Goal: Task Accomplishment & Management: Manage account settings

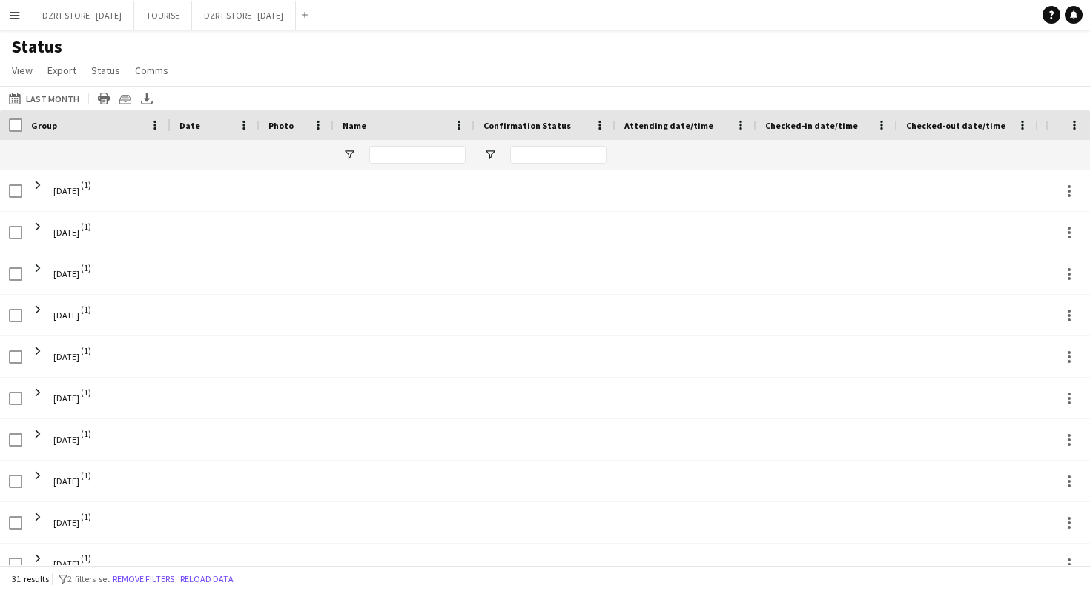
click at [13, 15] on app-icon "Menu" at bounding box center [15, 15] width 12 height 12
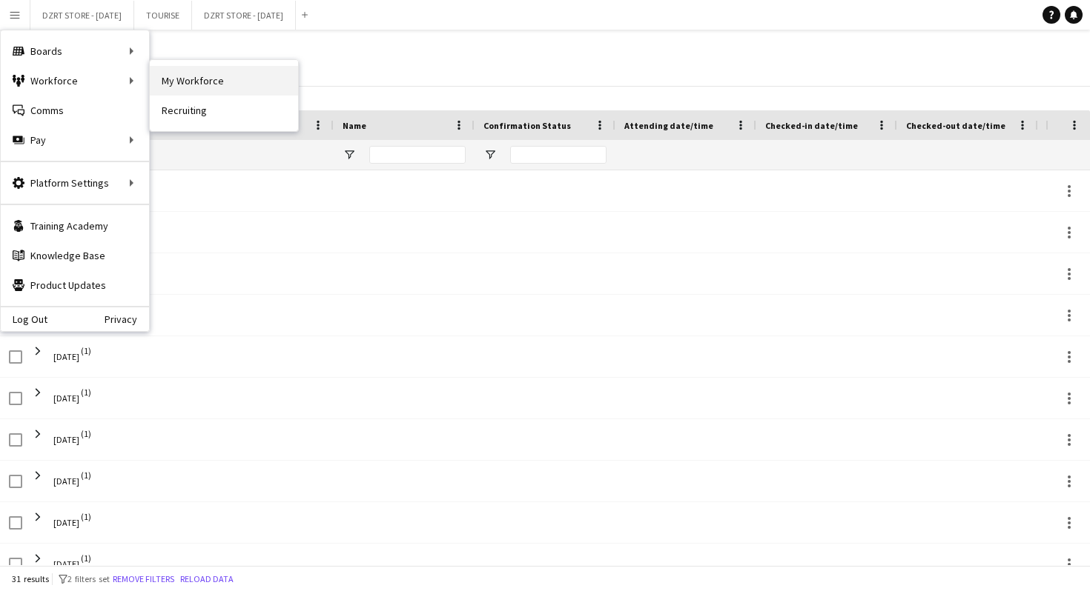
click at [191, 84] on link "My Workforce" at bounding box center [224, 81] width 148 height 30
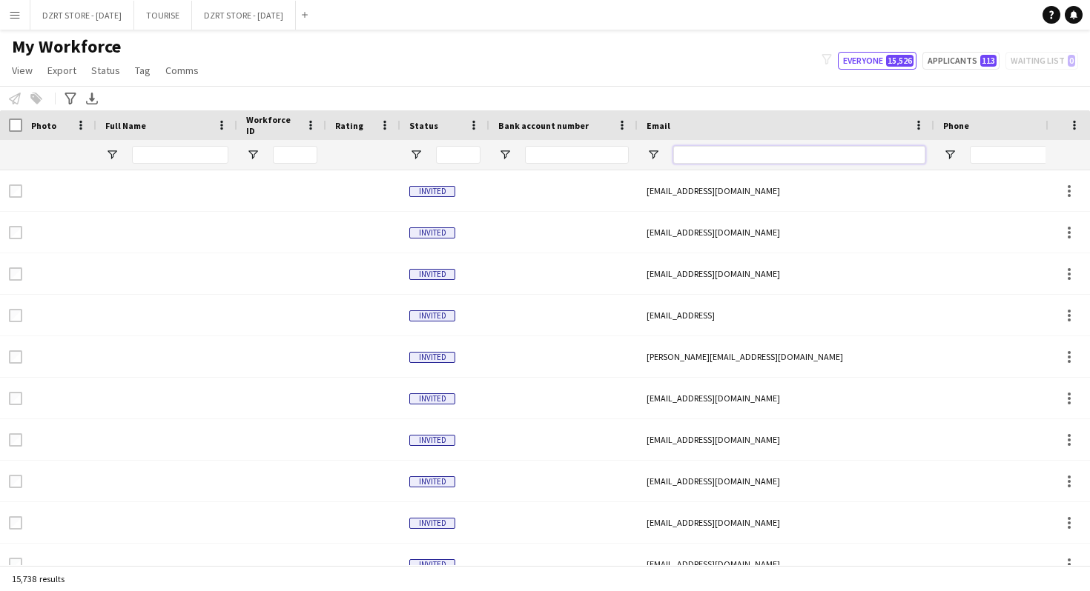
click at [711, 152] on input "Email Filter Input" at bounding box center [799, 155] width 252 height 18
paste input "**********"
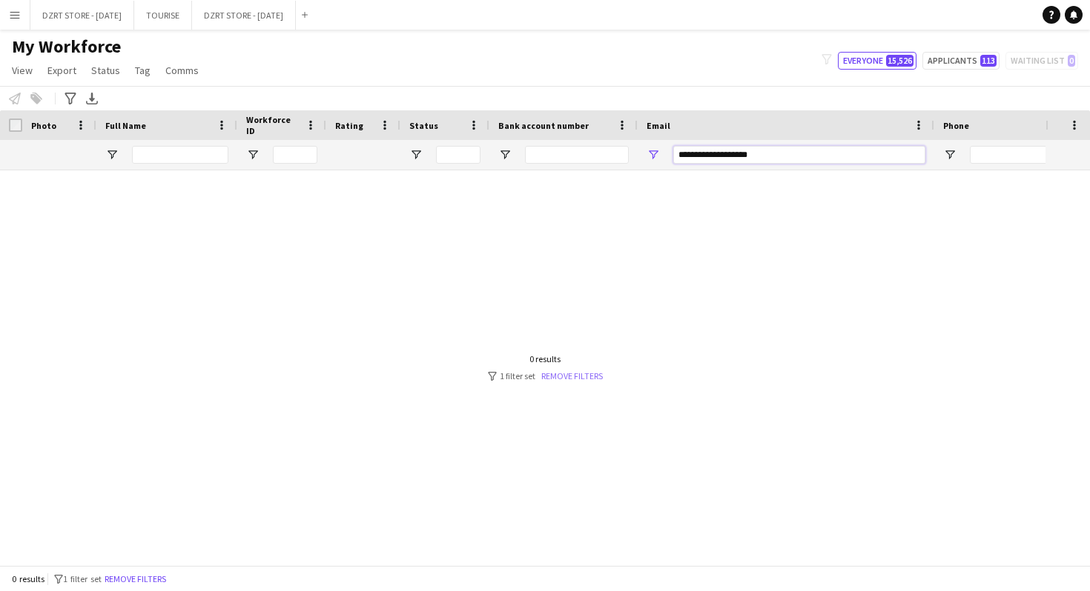
type input "**********"
click at [569, 376] on link "Remove filters" at bounding box center [572, 376] width 62 height 11
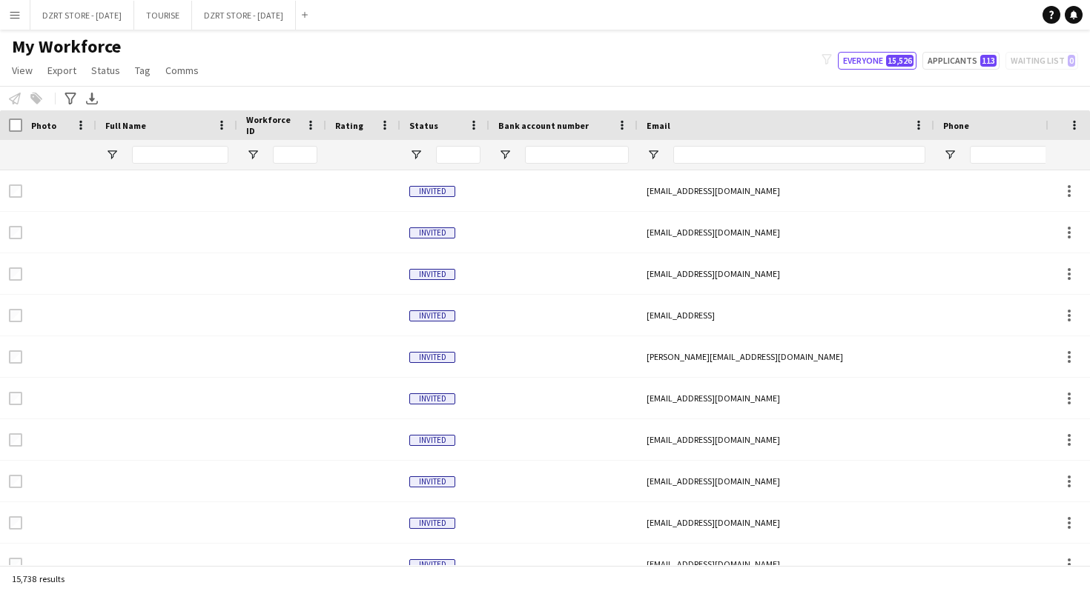
click at [682, 68] on div "My Workforce View Views Default view New view Update view Delete view Edit name…" at bounding box center [545, 61] width 1090 height 50
click at [769, 150] on input "Email Filter Input" at bounding box center [799, 155] width 252 height 18
paste input "**********"
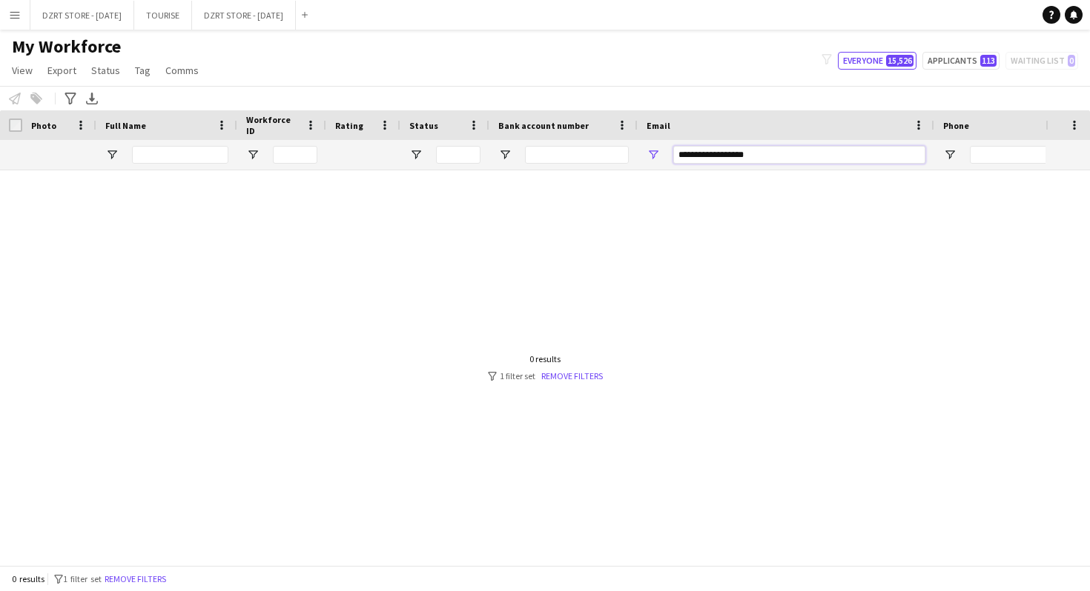
type input "**********"
click at [735, 156] on input "**********" at bounding box center [799, 155] width 252 height 18
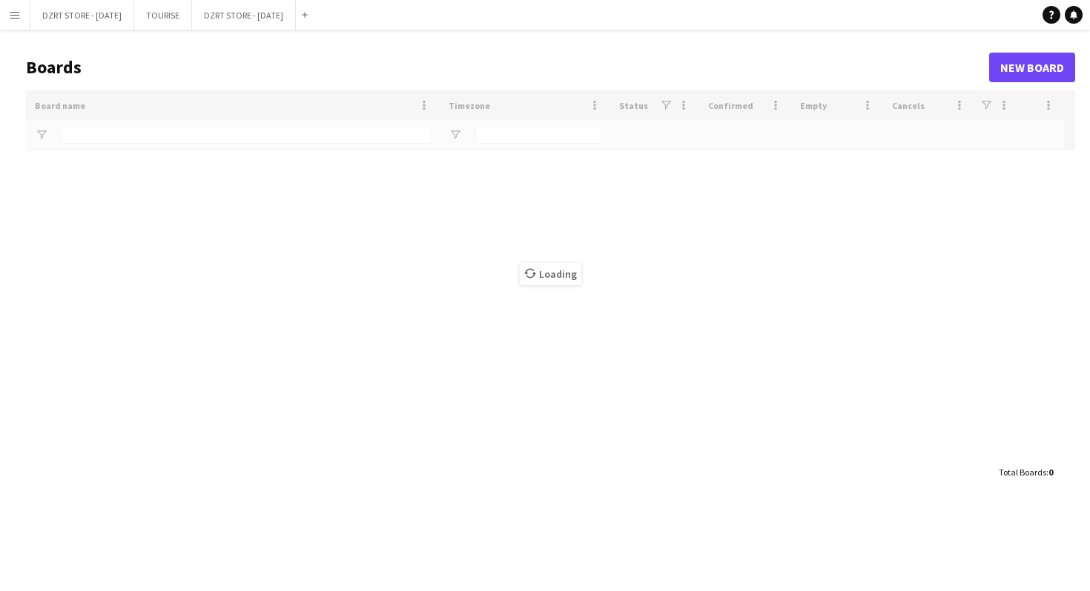
type input "*****"
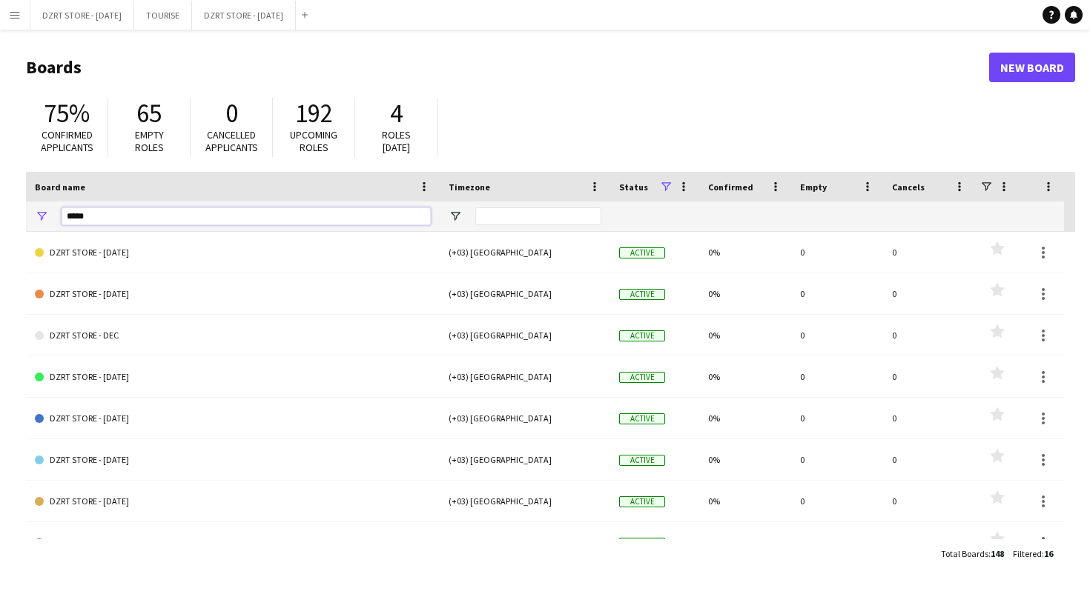
click at [193, 216] on input "*****" at bounding box center [246, 217] width 369 height 18
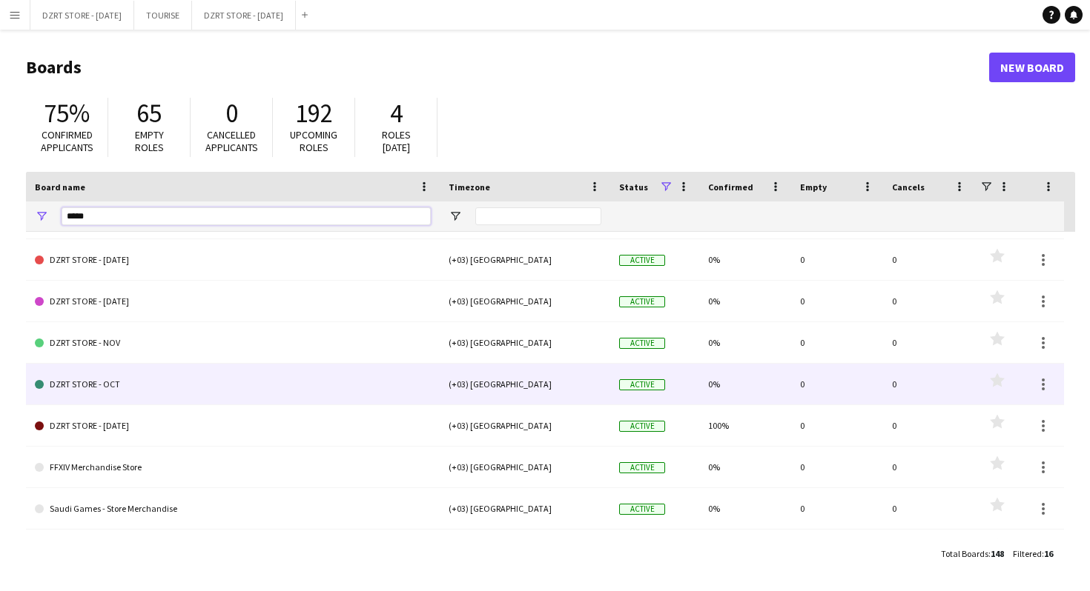
scroll to position [287, 0]
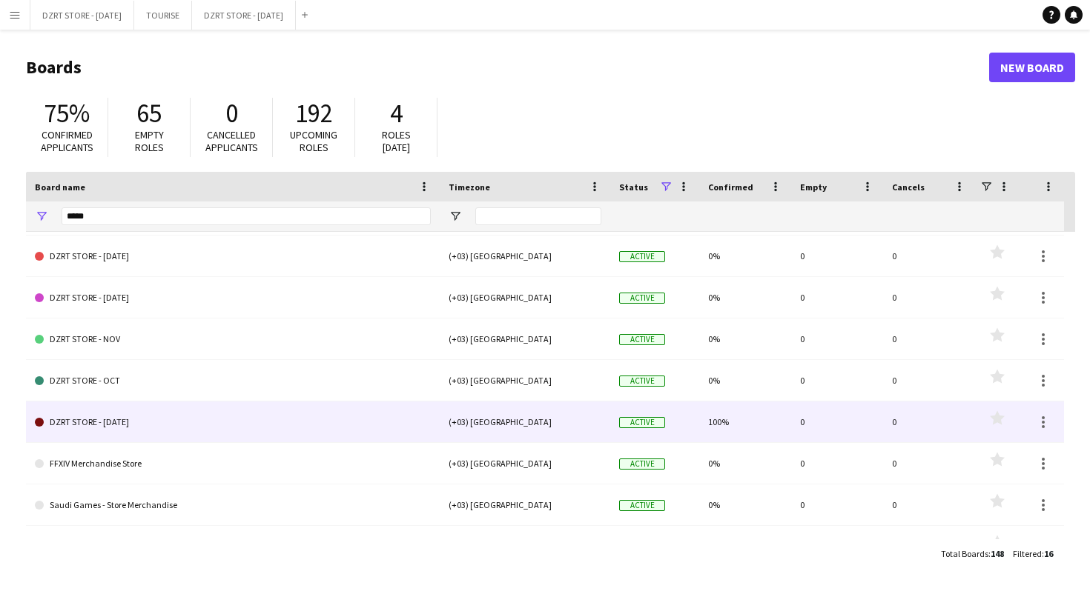
click at [172, 422] on link "DZRT STORE - [DATE]" at bounding box center [233, 423] width 396 height 42
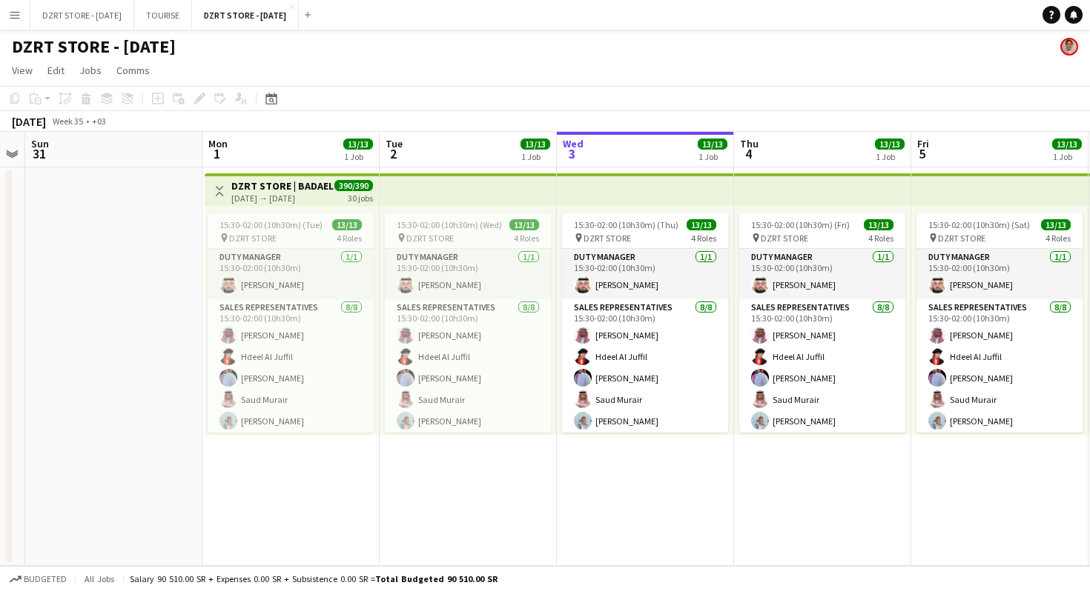
scroll to position [0, 512]
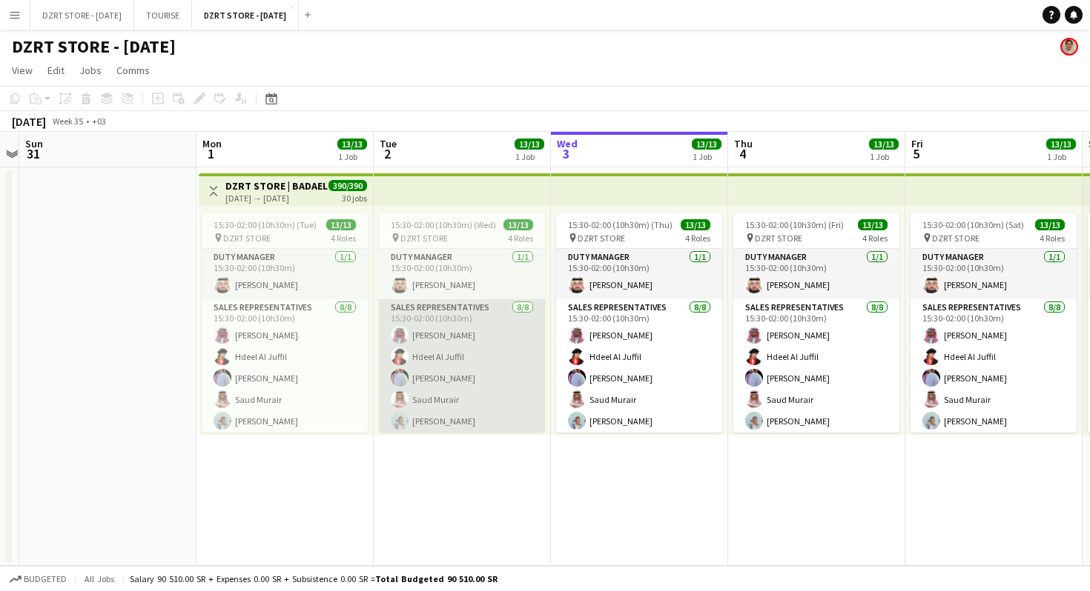
click at [484, 364] on app-card-role "SALES REPRESENTATIVES [DATE] 15:30-02:00 (10h30m) [PERSON_NAME] Hdeel Al Juffil…" at bounding box center [462, 399] width 166 height 201
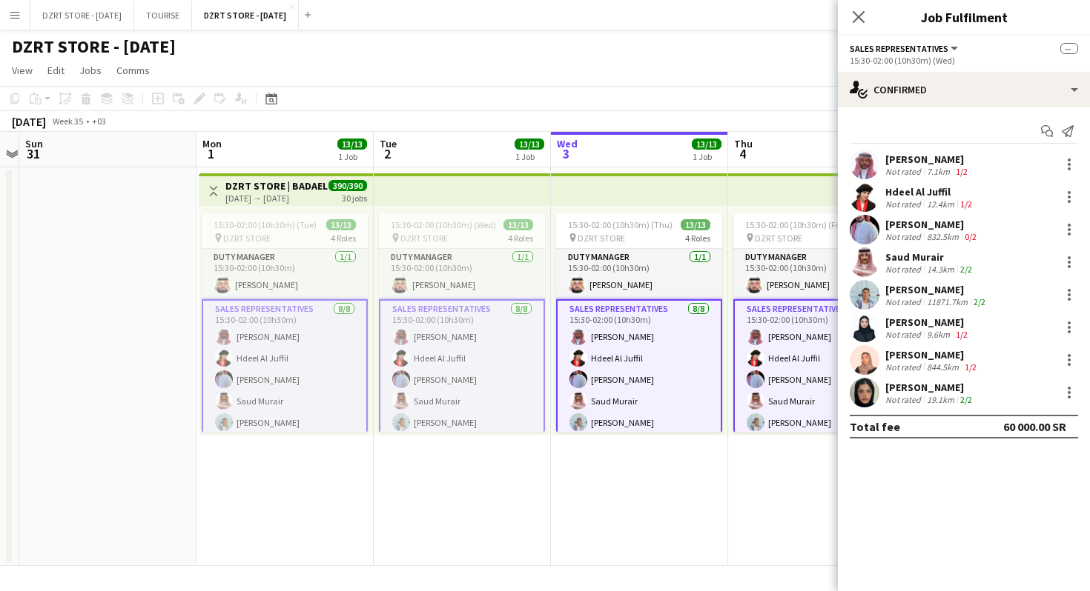
click at [484, 364] on app-card-role "SALES REPRESENTATIVES [DATE] 15:30-02:00 (10h30m) [PERSON_NAME] Hdeel Al Juffil…" at bounding box center [462, 401] width 166 height 204
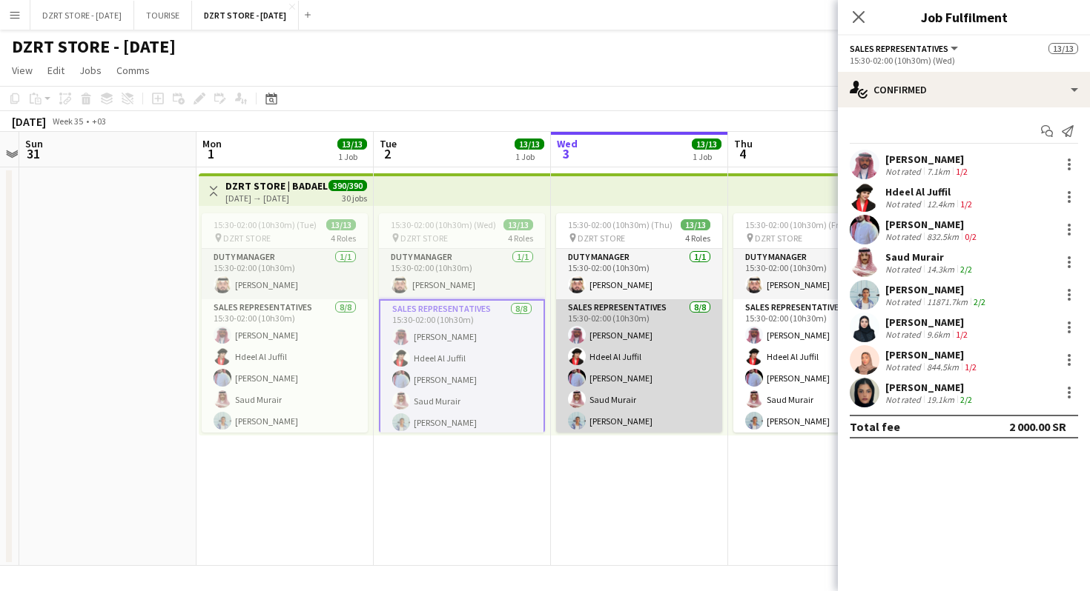
click at [614, 368] on app-card-role "SALES REPRESENTATIVES [DATE] 15:30-02:00 (10h30m) [PERSON_NAME] Hdeel Al Juffil…" at bounding box center [639, 399] width 166 height 201
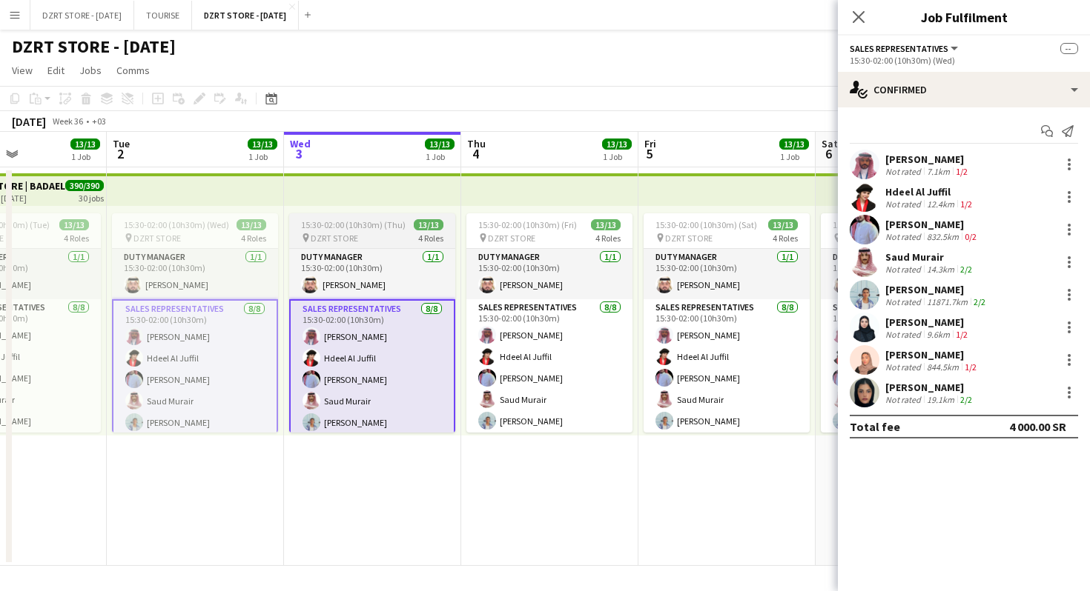
scroll to position [0, 431]
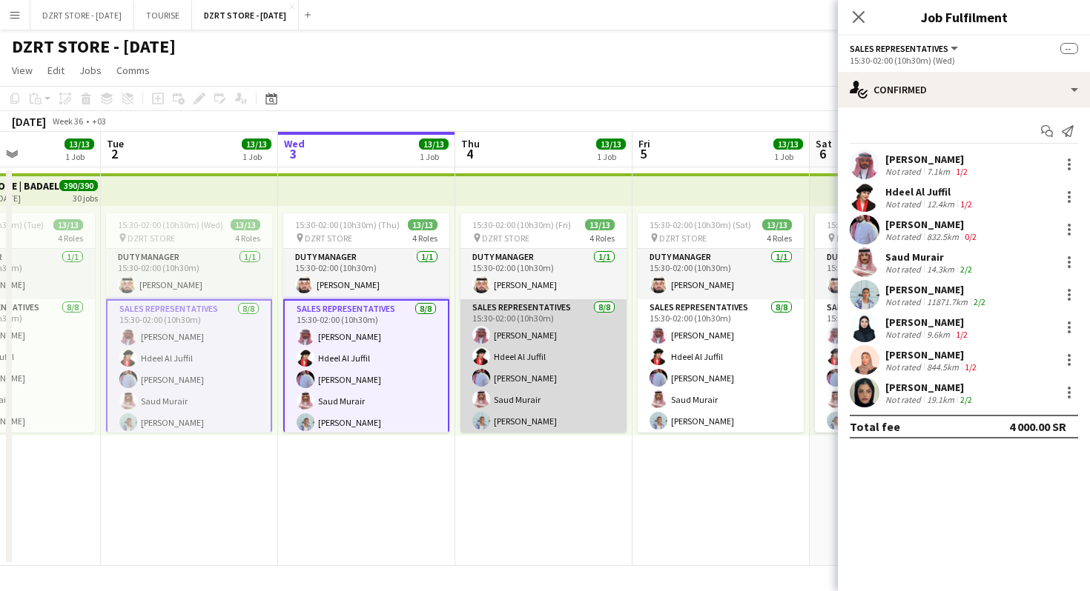
click at [558, 380] on app-card-role "SALES REPRESENTATIVES [DATE] 15:30-02:00 (10h30m) [PERSON_NAME] Hdeel Al Juffil…" at bounding box center [543, 399] width 166 height 201
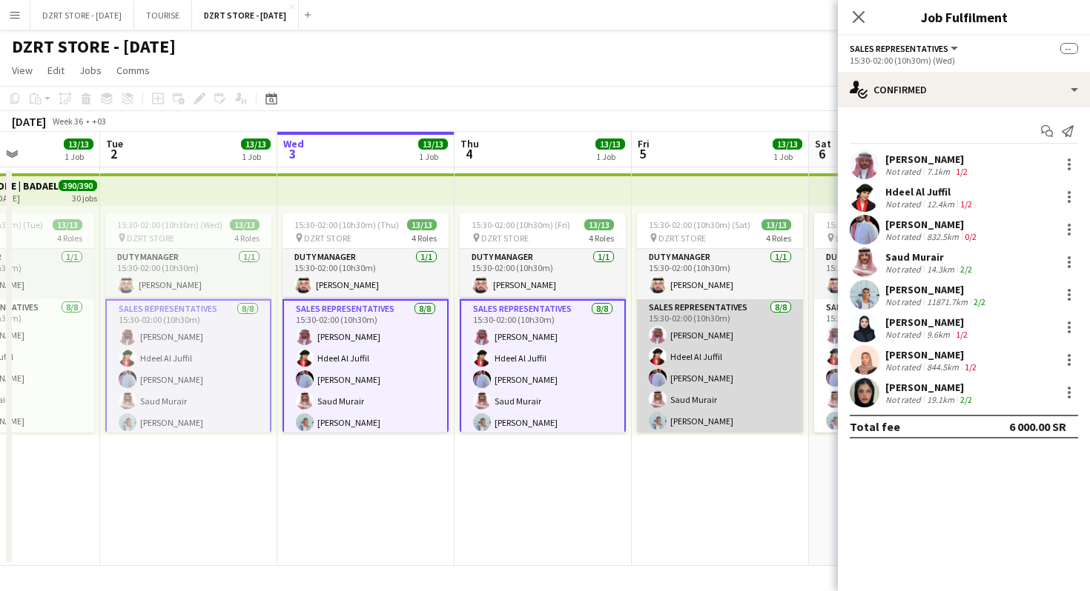
click at [674, 366] on app-card-role "SALES REPRESENTATIVES [DATE] 15:30-02:00 (10h30m) [PERSON_NAME] Hdeel Al Juffil…" at bounding box center [720, 399] width 166 height 201
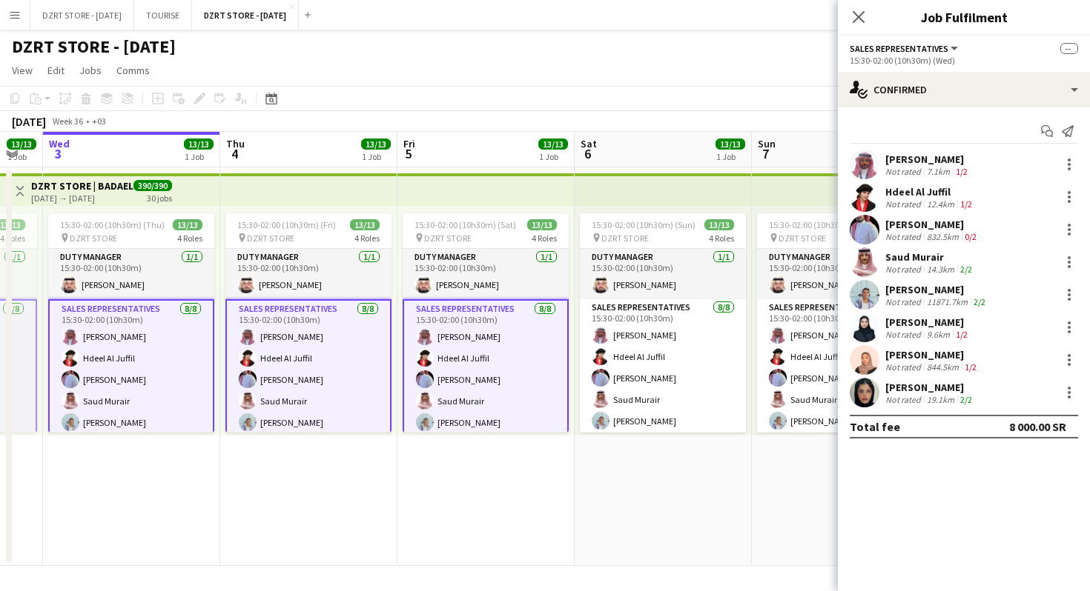
scroll to position [0, 670]
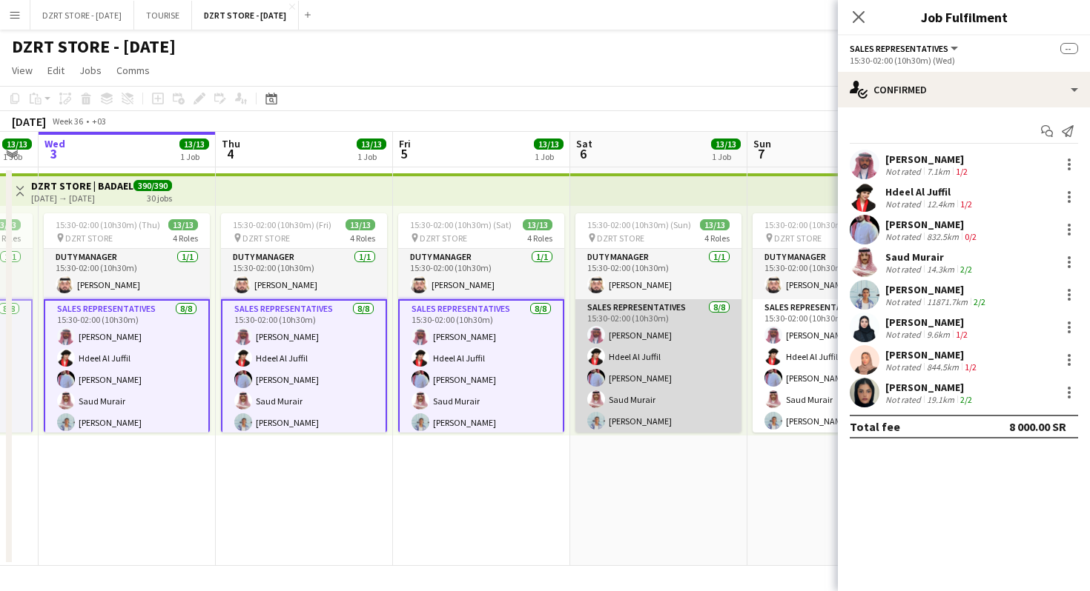
click at [647, 371] on app-card-role "SALES REPRESENTATIVES [DATE] 15:30-02:00 (10h30m) [PERSON_NAME] Hdeel Al Juffil…" at bounding box center [658, 399] width 166 height 201
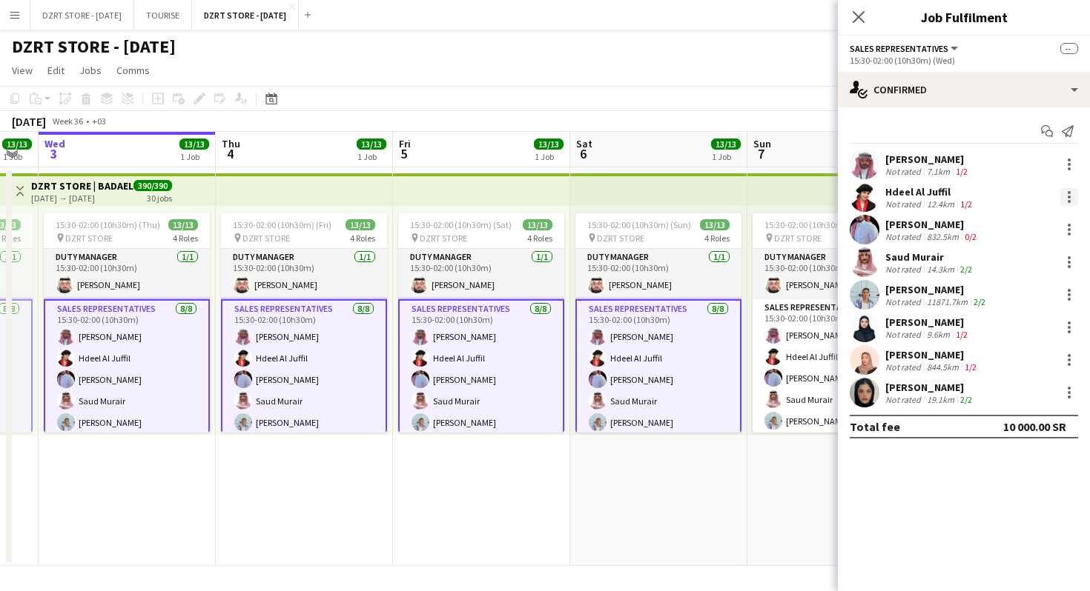
click at [1068, 194] on div at bounding box center [1069, 197] width 18 height 18
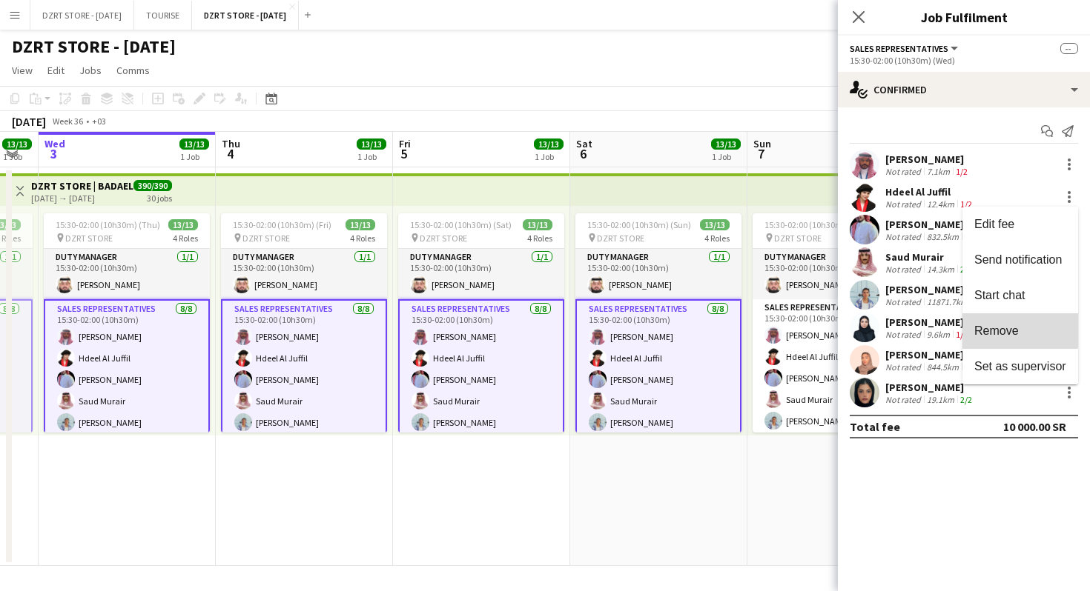
click at [994, 328] on span "Remove" at bounding box center [996, 331] width 44 height 13
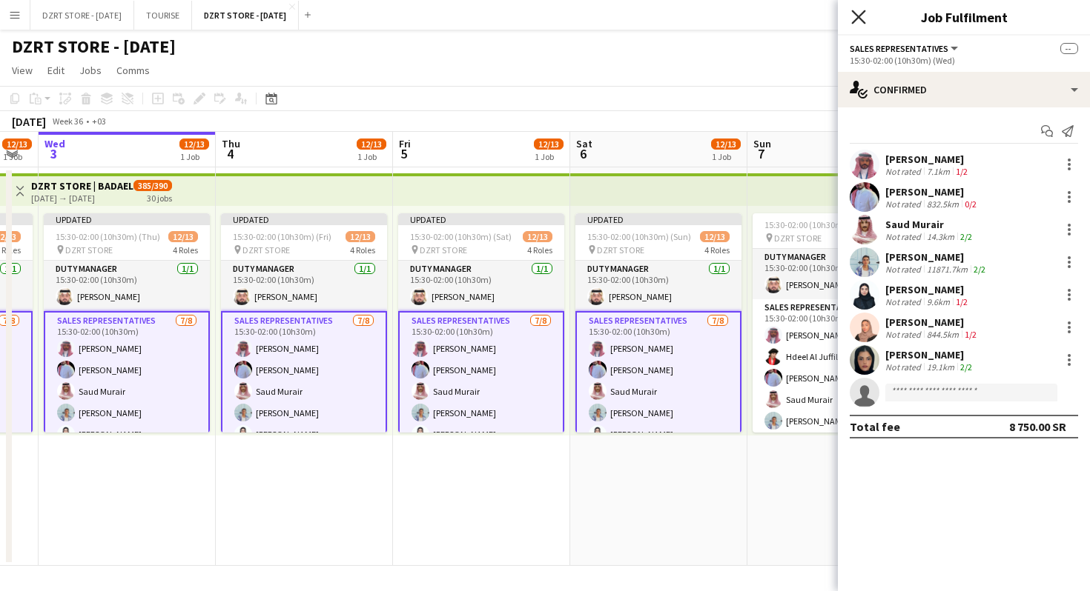
click at [858, 18] on icon at bounding box center [858, 17] width 14 height 14
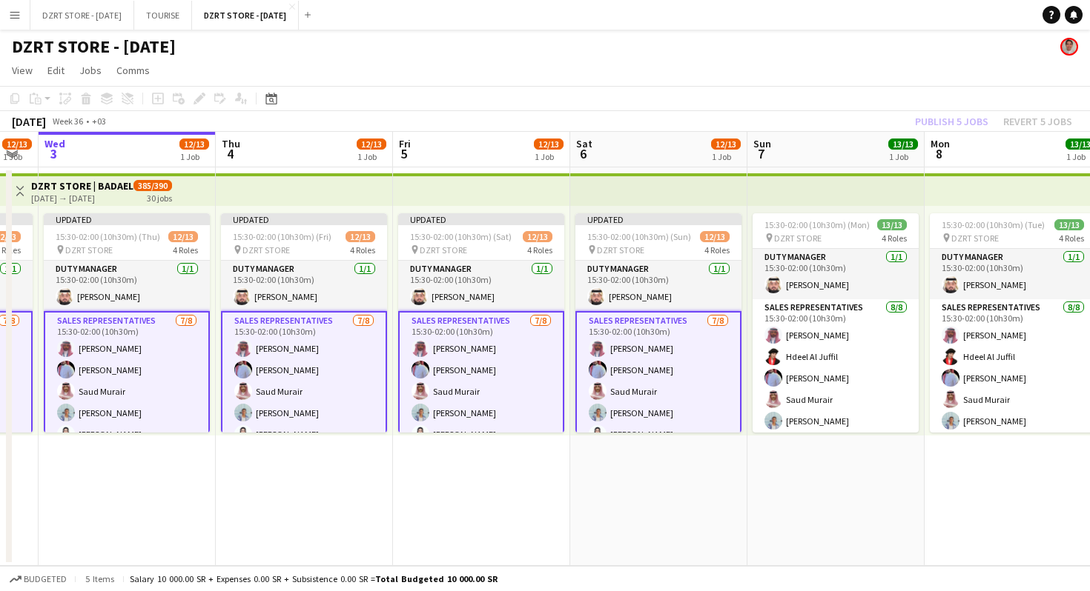
click at [617, 190] on app-top-bar at bounding box center [658, 189] width 177 height 33
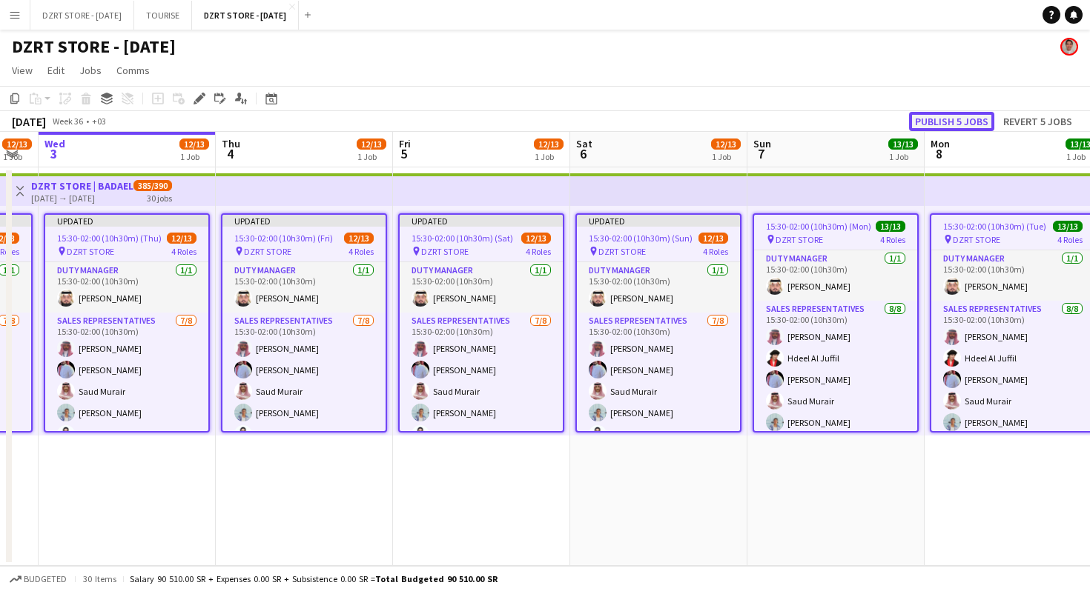
click at [949, 122] on button "Publish 5 jobs" at bounding box center [951, 121] width 85 height 19
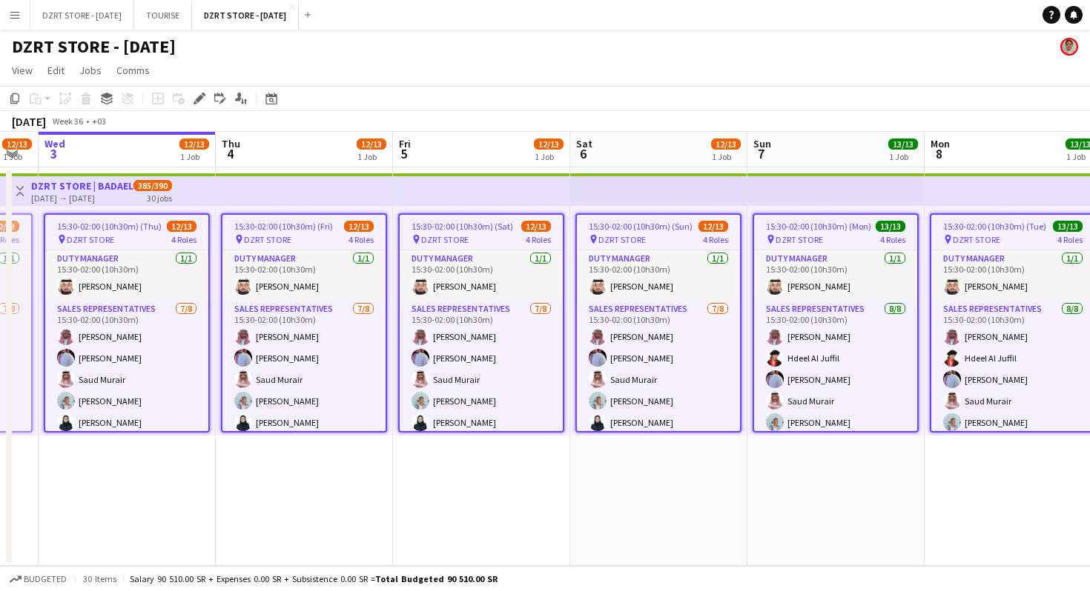
click at [779, 67] on app-page-menu "View Day view expanded Day view collapsed Month view Date picker Jump to [DATE]…" at bounding box center [545, 72] width 1090 height 28
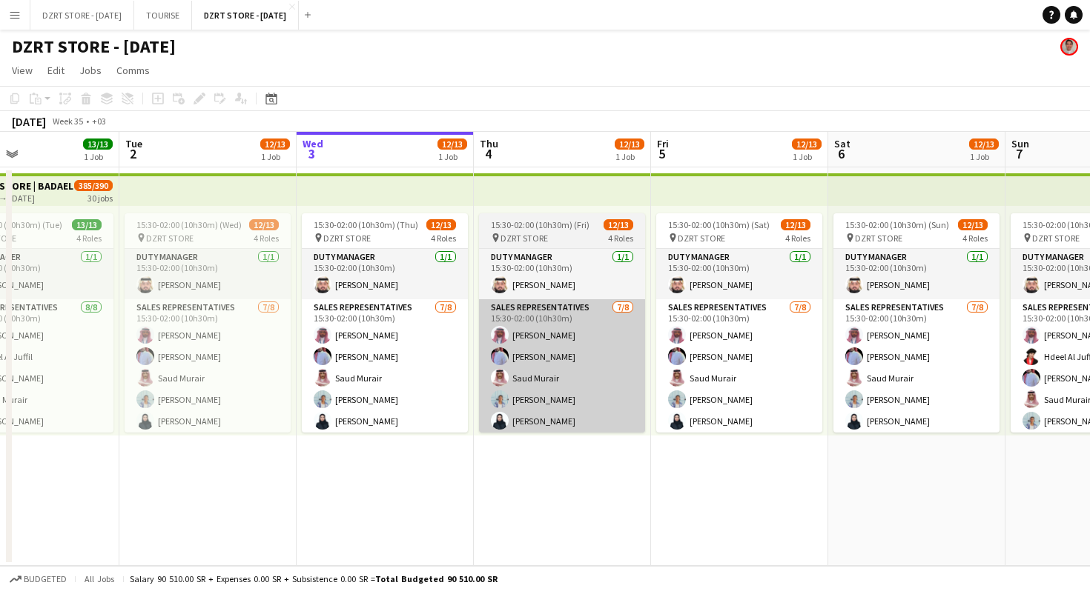
scroll to position [0, 464]
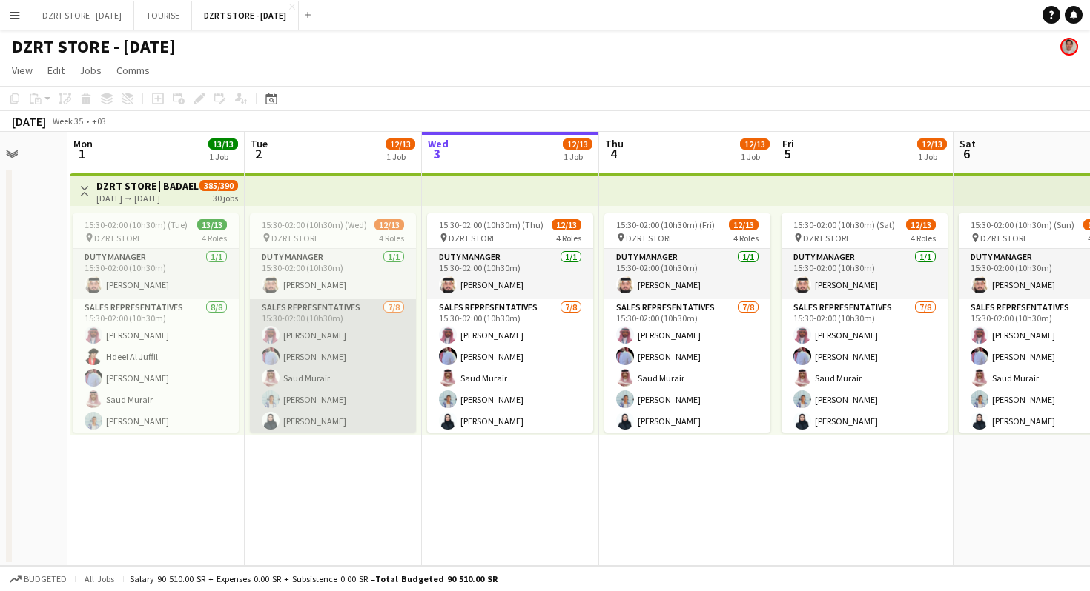
click at [365, 386] on app-card-role "SALES REPRESENTATIVES [DATE] 15:30-02:00 (10h30m) [PERSON_NAME] Abdulrahman Mam…" at bounding box center [333, 399] width 166 height 201
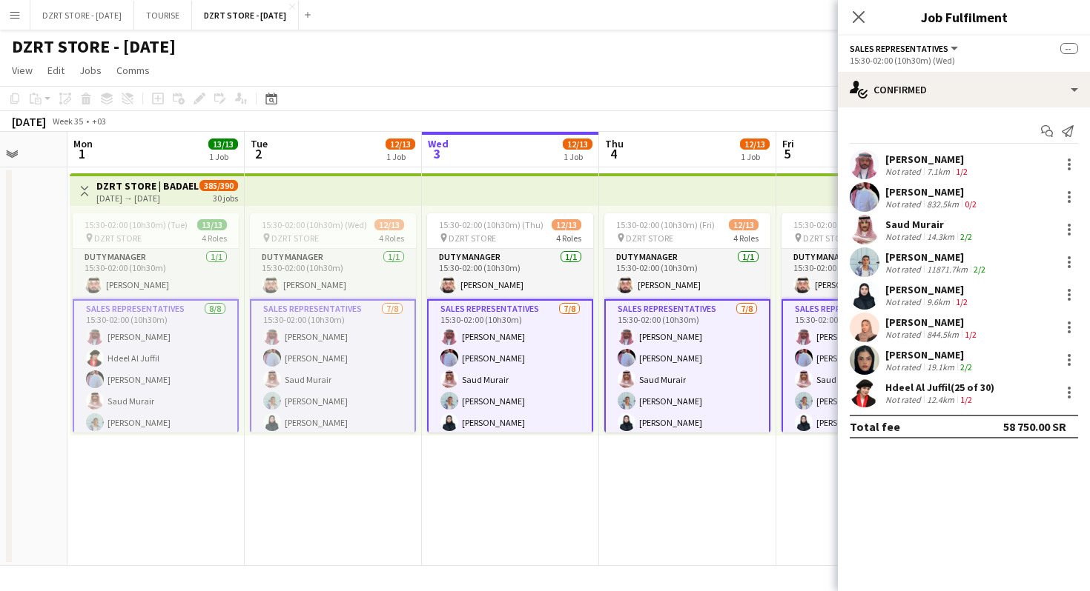
click at [365, 386] on app-card-role "SALES REPRESENTATIVES [DATE] 15:30-02:00 (10h30m) [PERSON_NAME] Abdulrahman Mam…" at bounding box center [333, 401] width 166 height 204
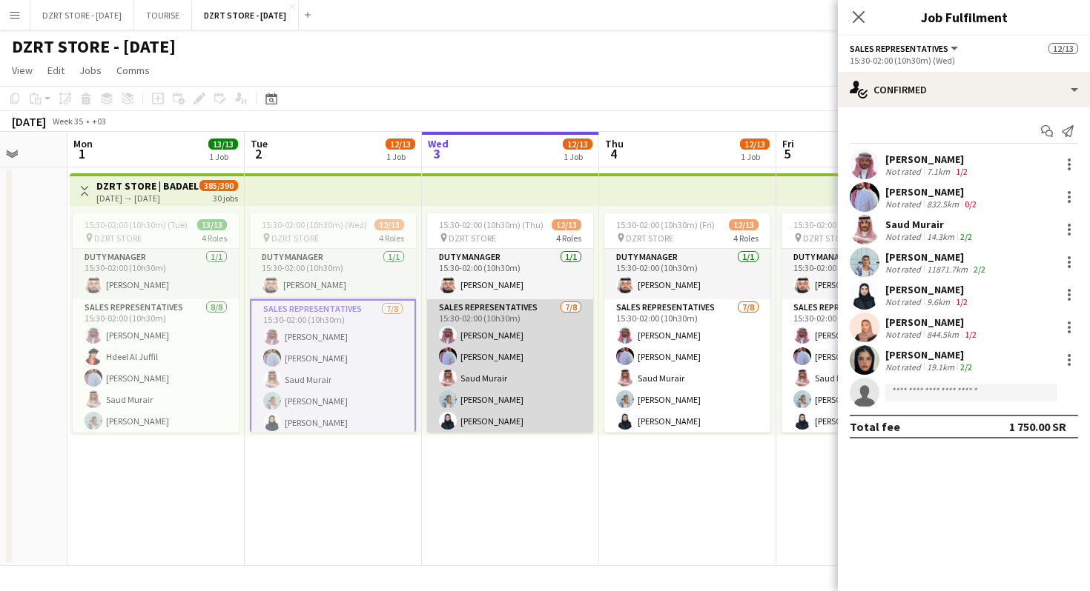
click at [489, 397] on app-card-role "SALES REPRESENTATIVES [DATE] 15:30-02:00 (10h30m) [PERSON_NAME] Abdulrahman Mam…" at bounding box center [510, 399] width 166 height 201
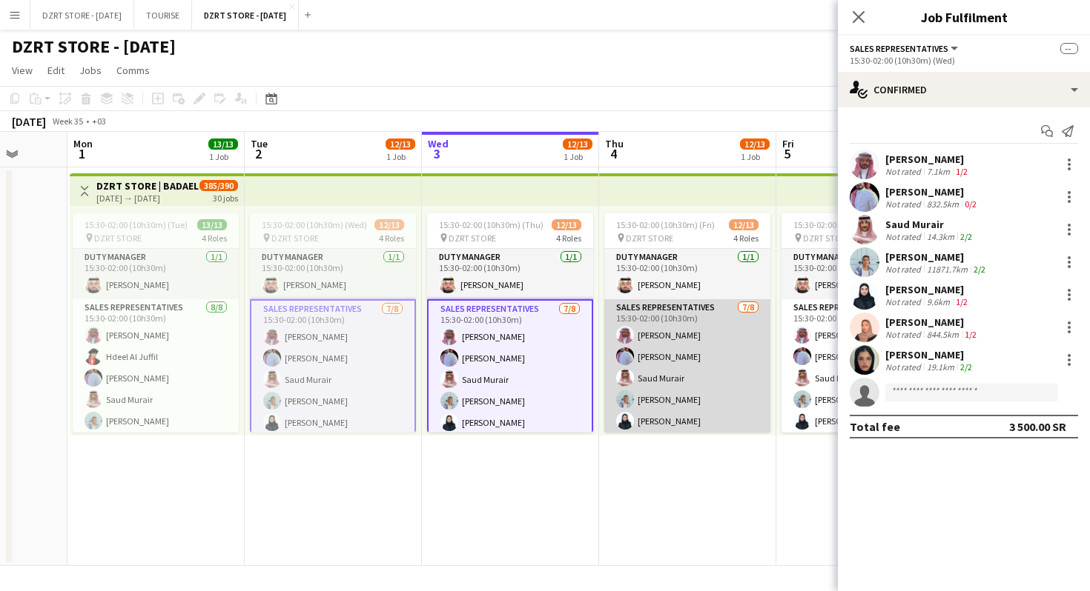
click at [665, 385] on app-card-role "SALES REPRESENTATIVES [DATE] 15:30-02:00 (10h30m) [PERSON_NAME] Abdulrahman Mam…" at bounding box center [687, 399] width 166 height 201
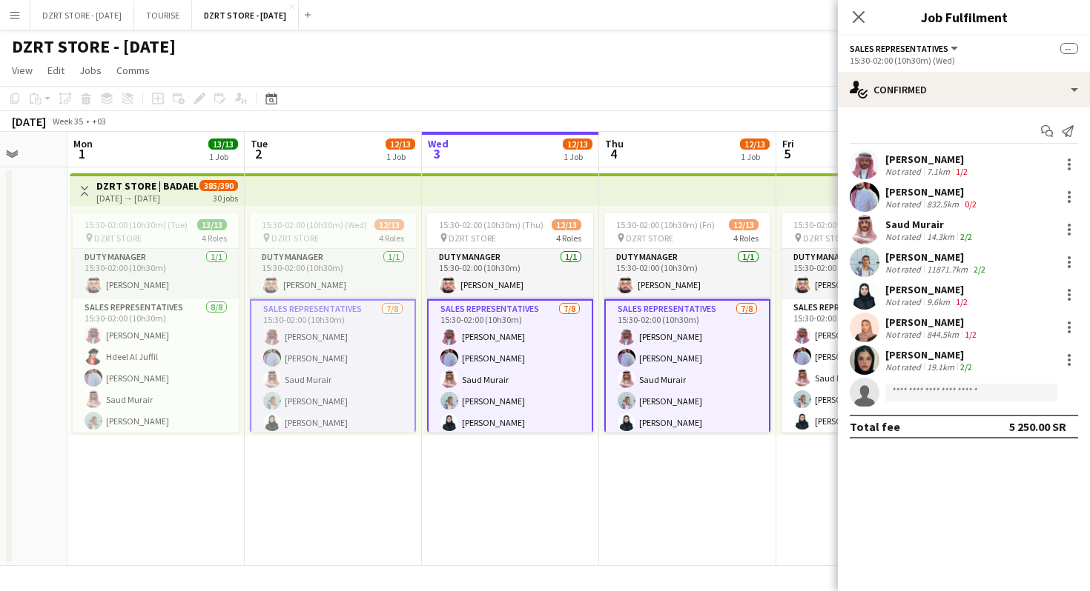
scroll to position [0, 531]
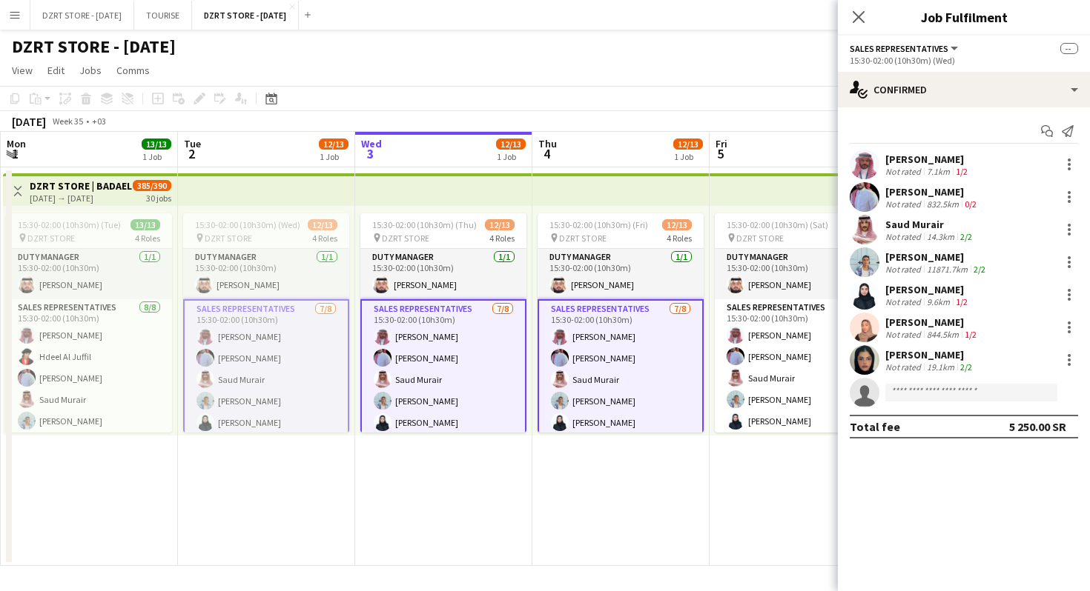
click at [634, 70] on app-page-menu "View Day view expanded Day view collapsed Month view Date picker Jump to [DATE]…" at bounding box center [545, 72] width 1090 height 28
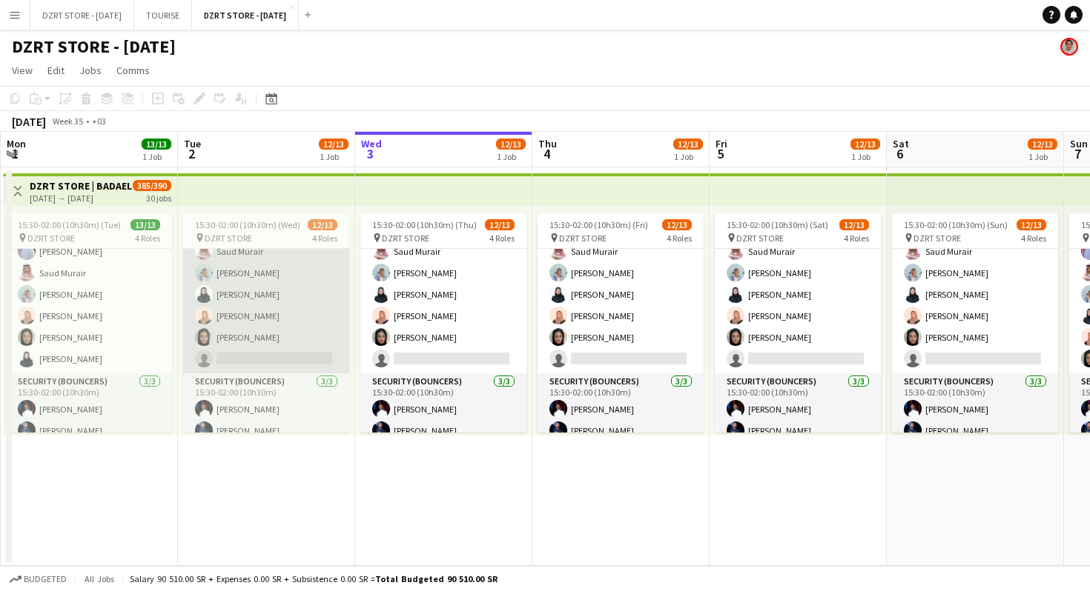
scroll to position [200, 0]
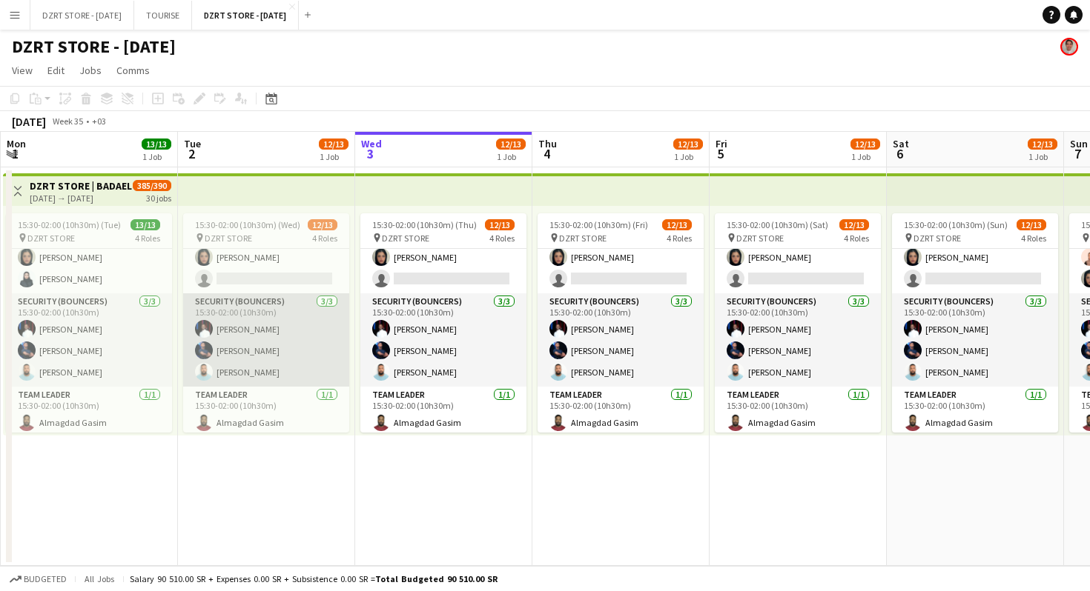
click at [277, 350] on app-card-role "Security (Bouncers) [DATE] 15:30-02:00 (10h30m) [PERSON_NAME] Abkar [PERSON_NAM…" at bounding box center [266, 340] width 166 height 93
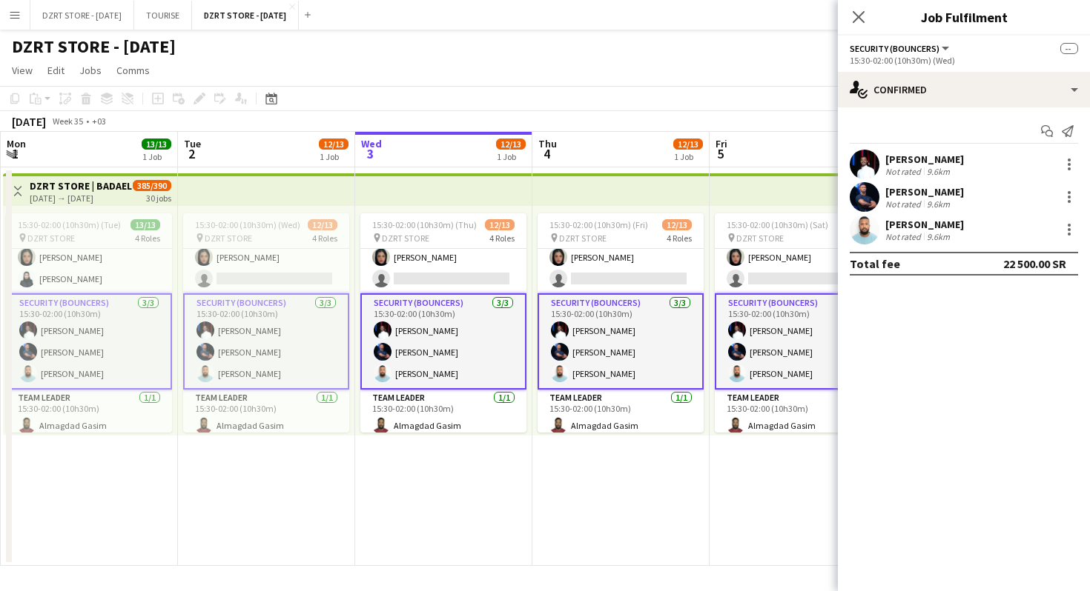
click at [277, 350] on app-card-role "Security (Bouncers) [DATE] 15:30-02:00 (10h30m) [PERSON_NAME] Abkar [PERSON_NAM…" at bounding box center [266, 342] width 166 height 96
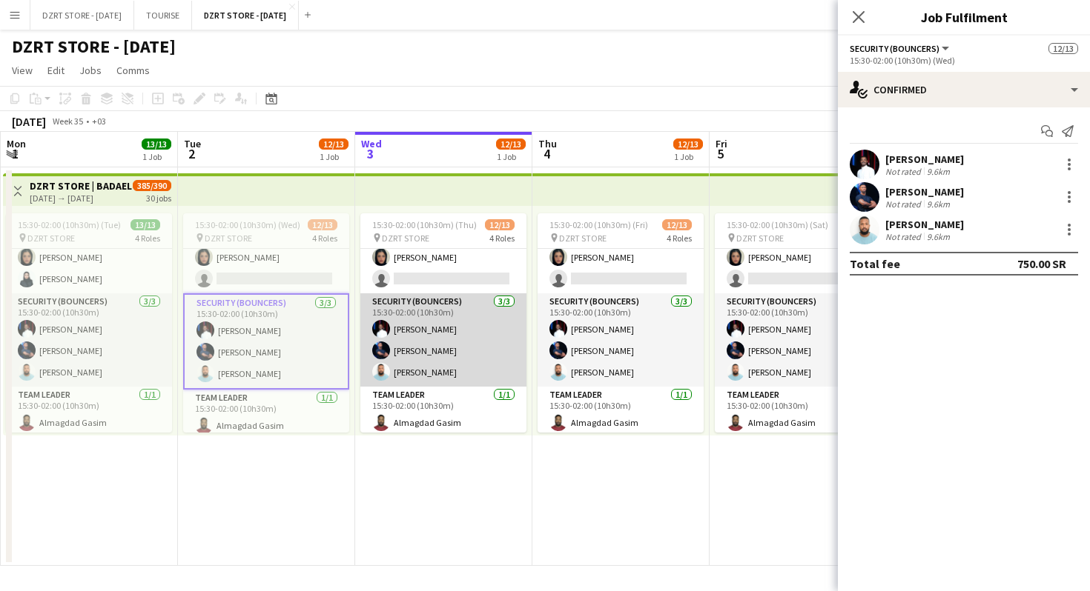
click at [436, 345] on app-card-role "Security (Bouncers) [DATE] 15:30-02:00 (10h30m) [PERSON_NAME] Abkar [PERSON_NAM…" at bounding box center [443, 340] width 166 height 93
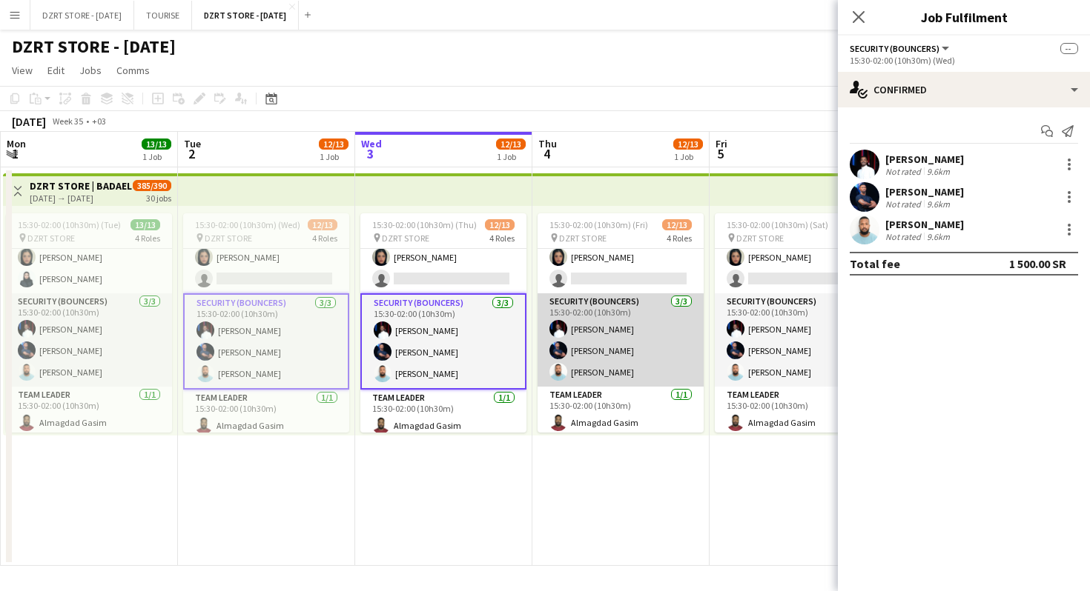
click at [594, 348] on app-card-role "Security (Bouncers) [DATE] 15:30-02:00 (10h30m) [PERSON_NAME] Abkar [PERSON_NAM…" at bounding box center [620, 340] width 166 height 93
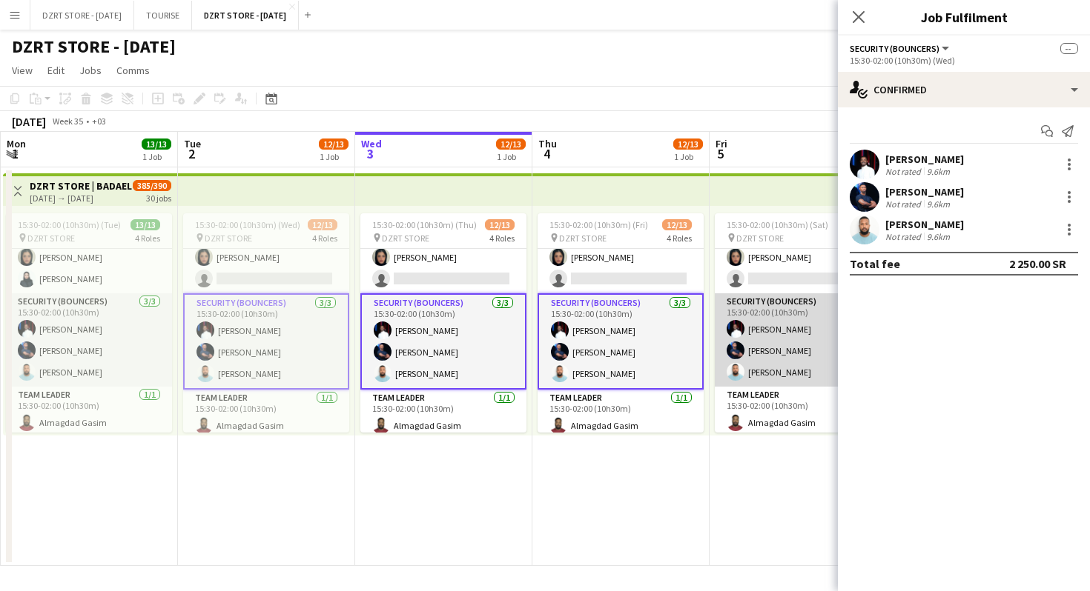
click at [783, 339] on app-card-role "Security (Bouncers) [DATE] 15:30-02:00 (10h30m) [PERSON_NAME] Abkar [PERSON_NAM…" at bounding box center [798, 340] width 166 height 93
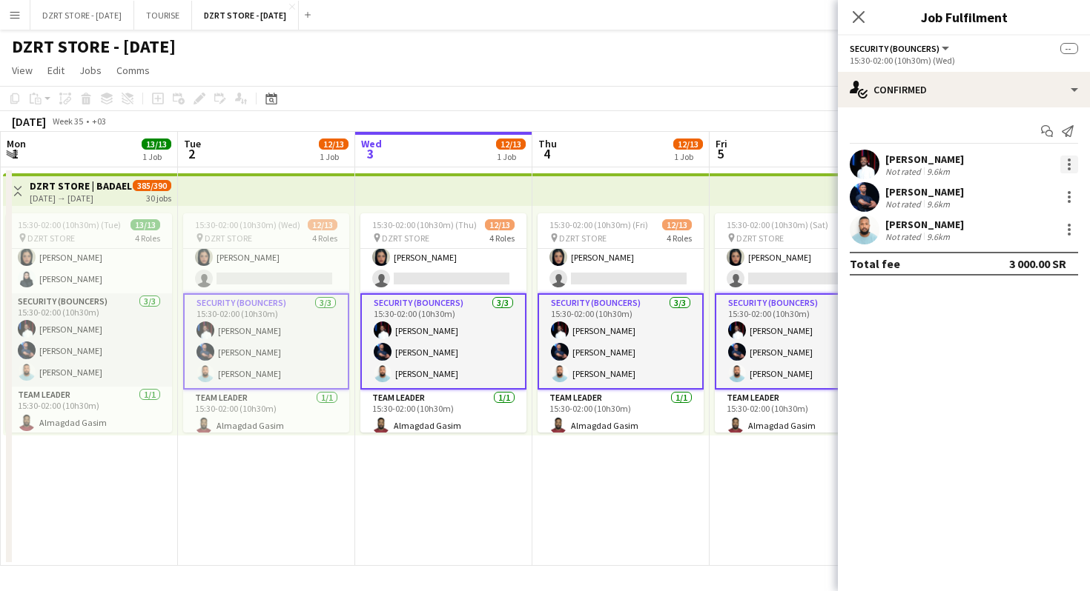
click at [1067, 165] on div at bounding box center [1069, 165] width 18 height 18
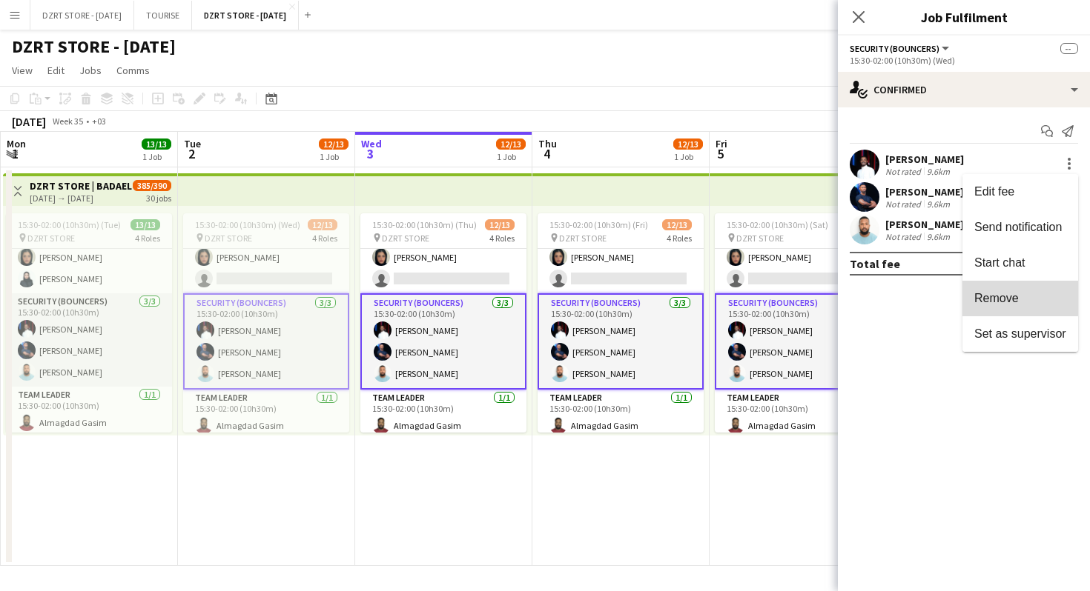
click at [989, 294] on span "Remove" at bounding box center [996, 298] width 44 height 13
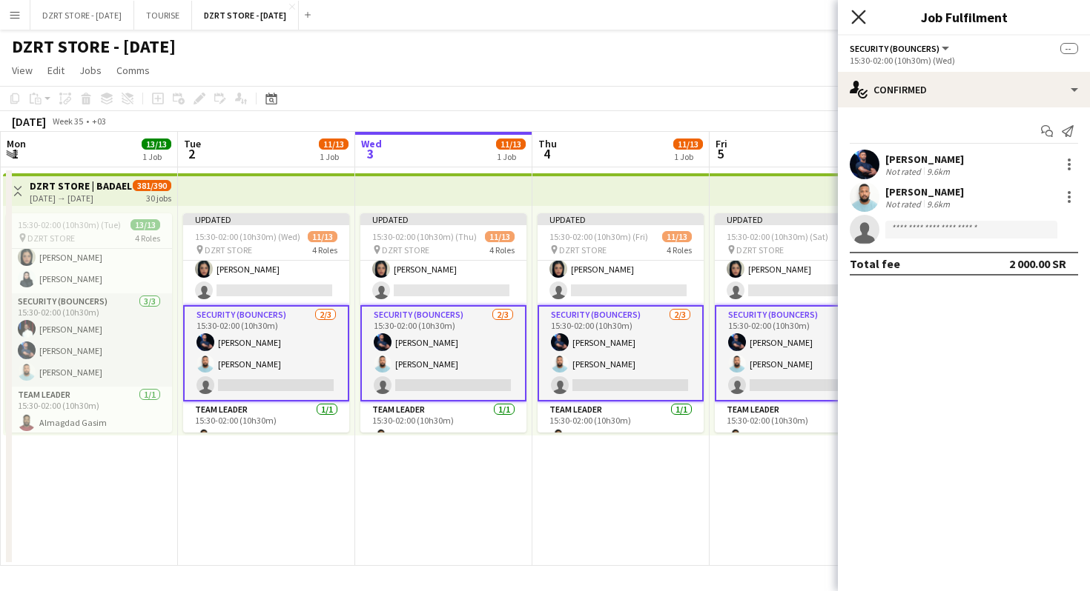
click at [861, 15] on icon "Close pop-in" at bounding box center [858, 17] width 14 height 14
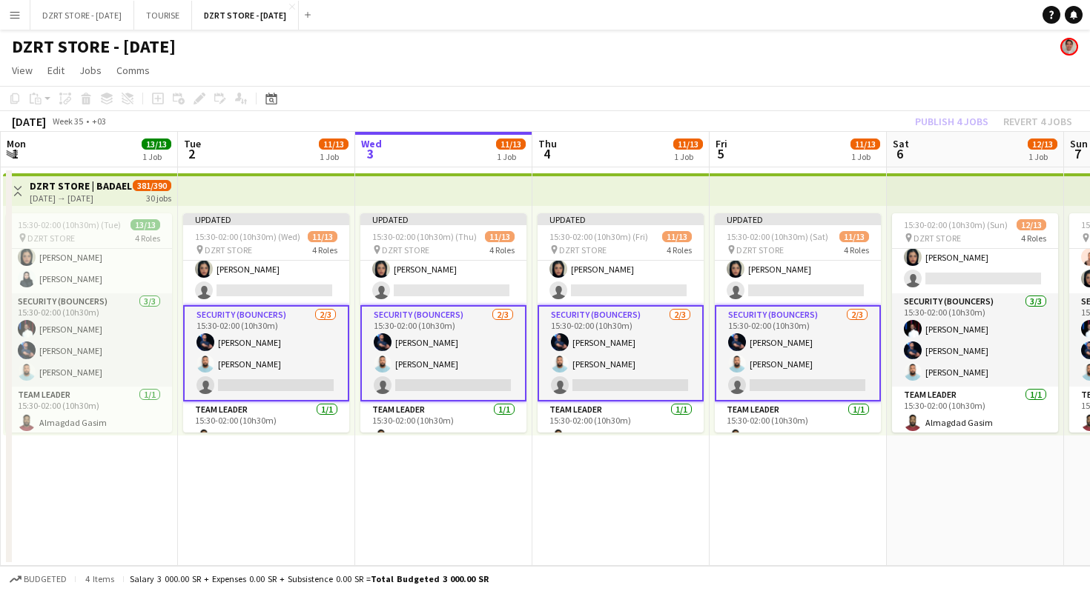
click at [615, 184] on app-top-bar at bounding box center [620, 189] width 177 height 33
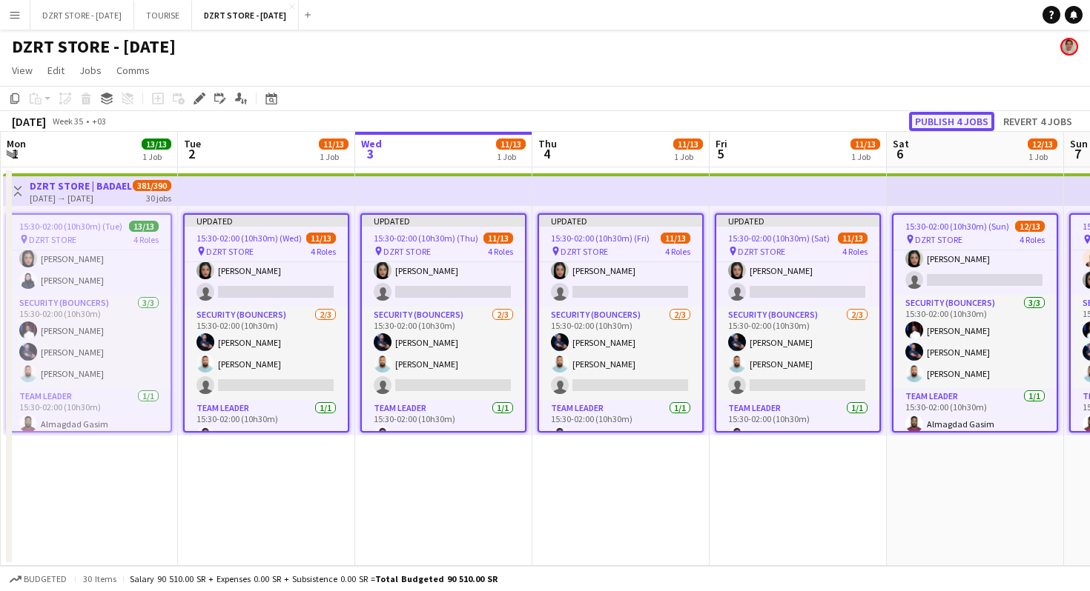
click at [961, 117] on button "Publish 4 jobs" at bounding box center [951, 121] width 85 height 19
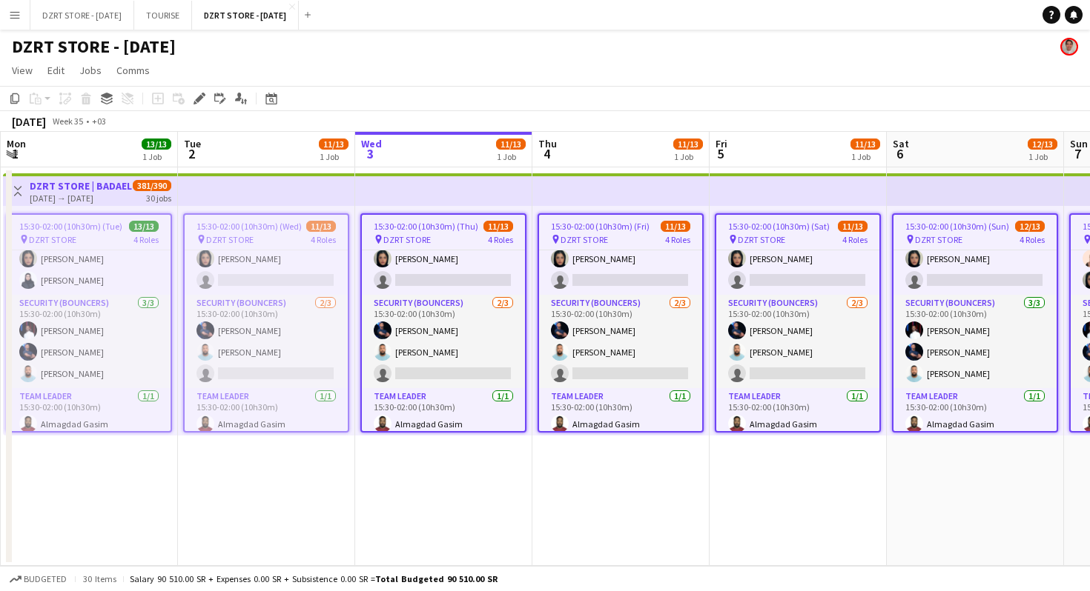
click at [757, 42] on div "DZRT STORE - [DATE]" at bounding box center [545, 44] width 1090 height 28
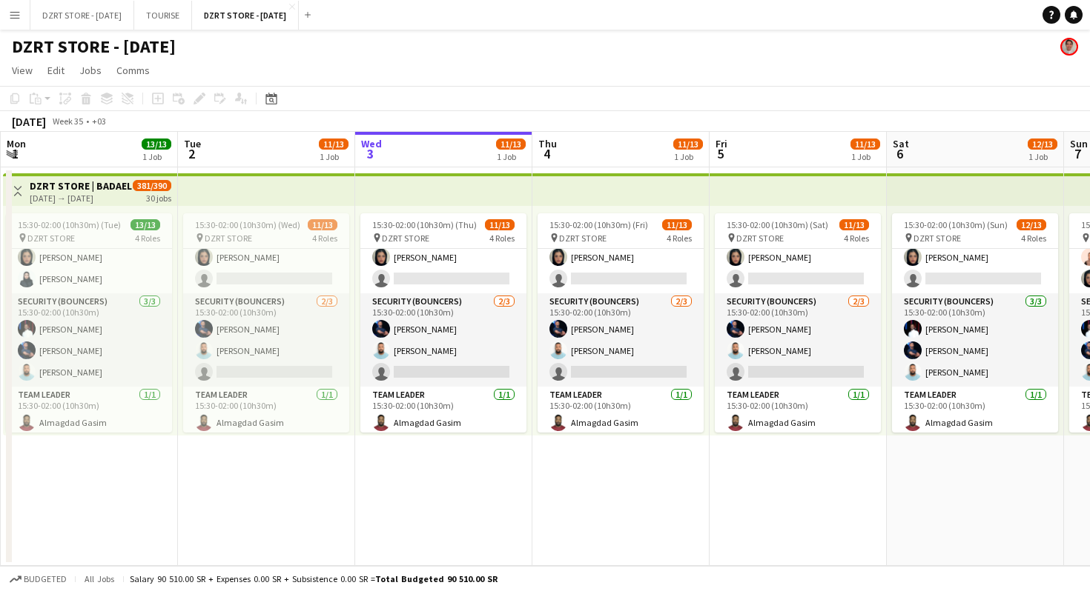
click at [743, 32] on div "DZRT STORE - [DATE]" at bounding box center [545, 44] width 1090 height 28
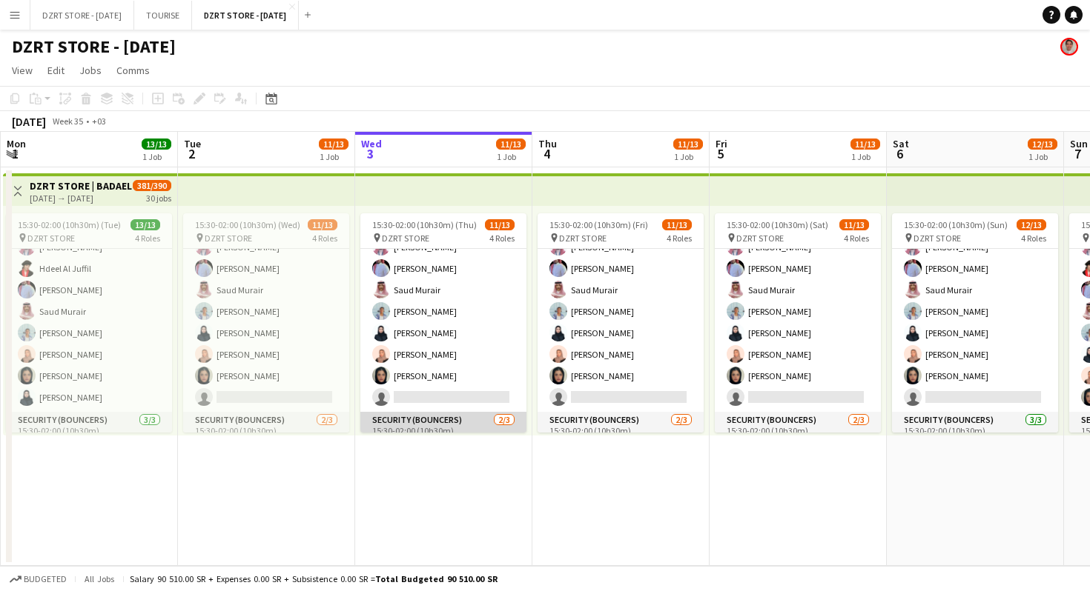
scroll to position [59, 0]
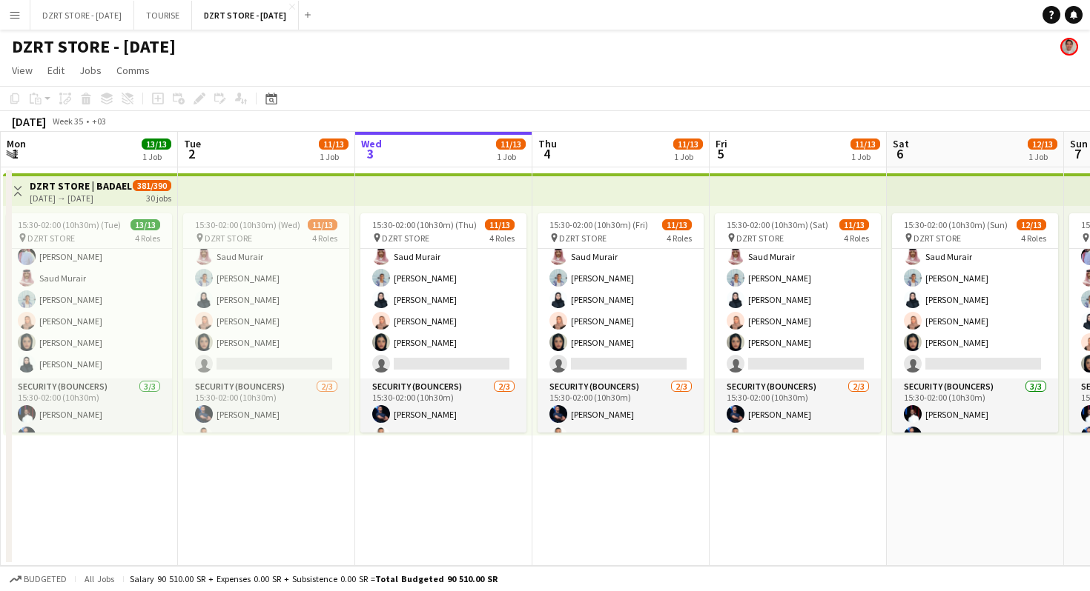
click at [578, 83] on app-page-menu "View Day view expanded Day view collapsed Month view Date picker Jump to [DATE]…" at bounding box center [545, 72] width 1090 height 28
